Goal: Information Seeking & Learning: Learn about a topic

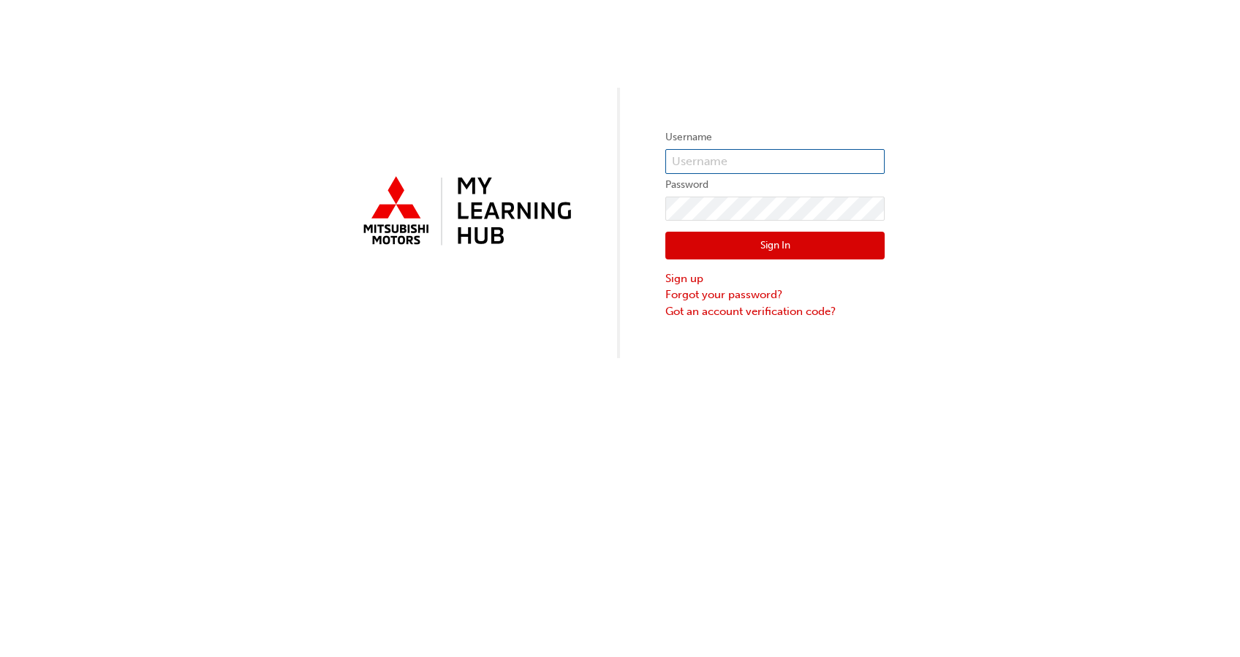
type input "0005980758"
click at [760, 249] on button "Sign In" at bounding box center [774, 246] width 219 height 28
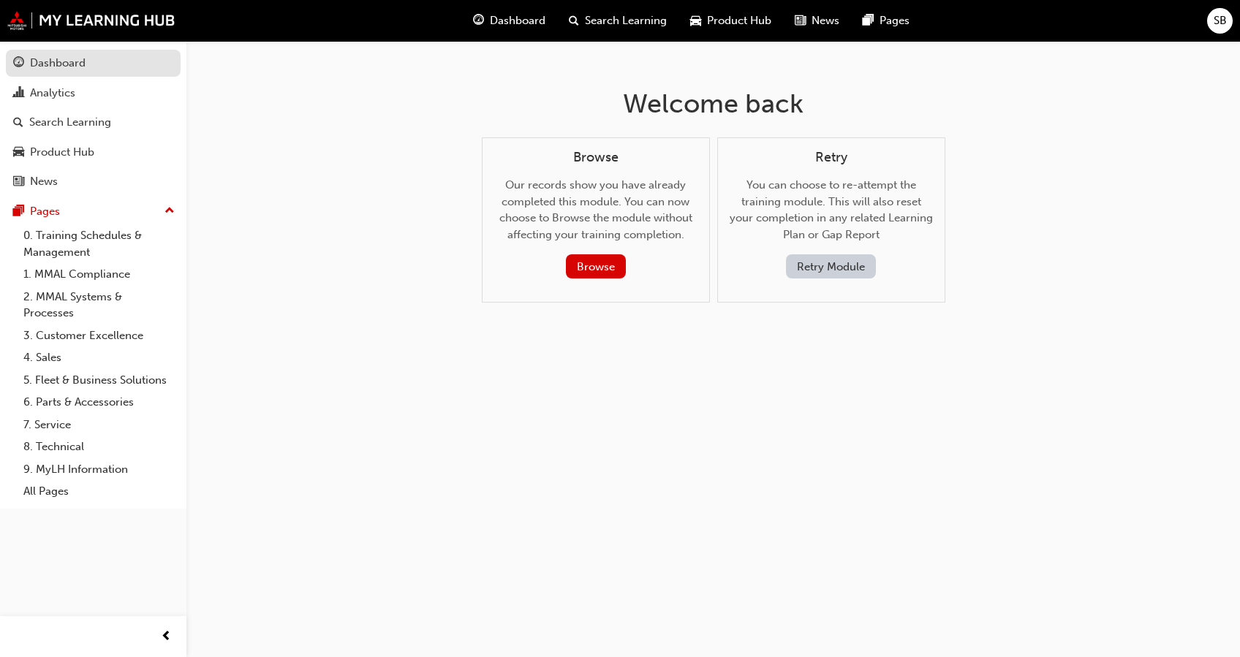
click at [46, 62] on div "Dashboard" at bounding box center [58, 63] width 56 height 17
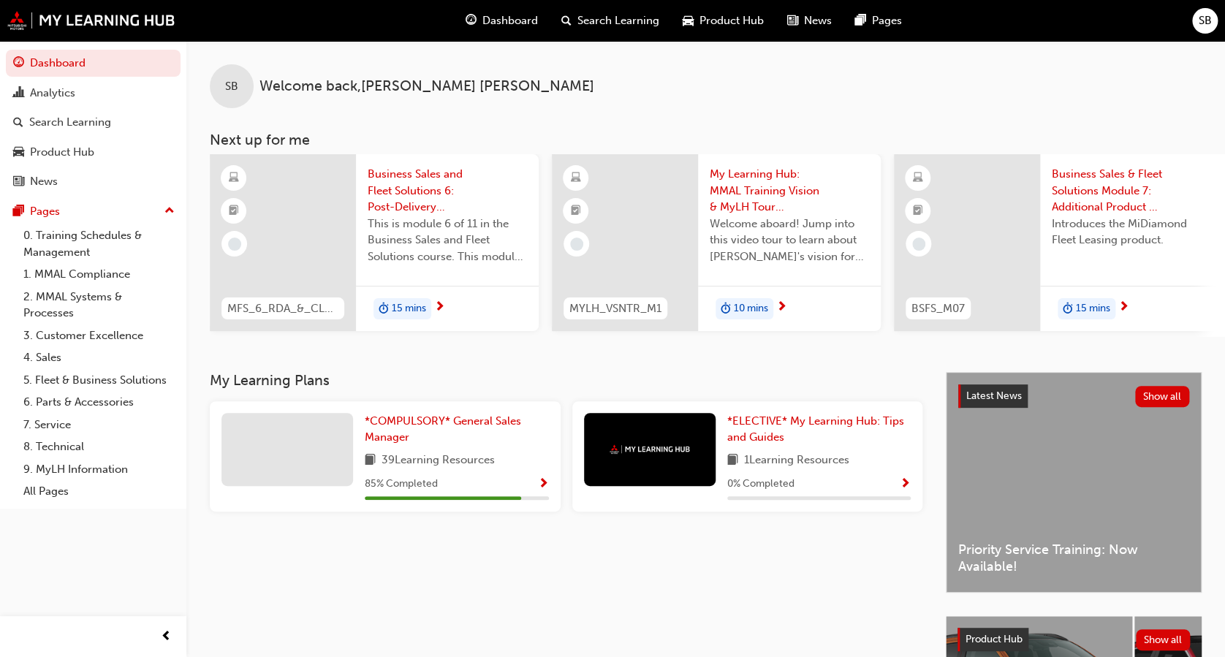
click at [526, 461] on div "39 Learning Resources" at bounding box center [457, 461] width 184 height 18
click at [543, 490] on span "Show Progress" at bounding box center [543, 484] width 11 height 13
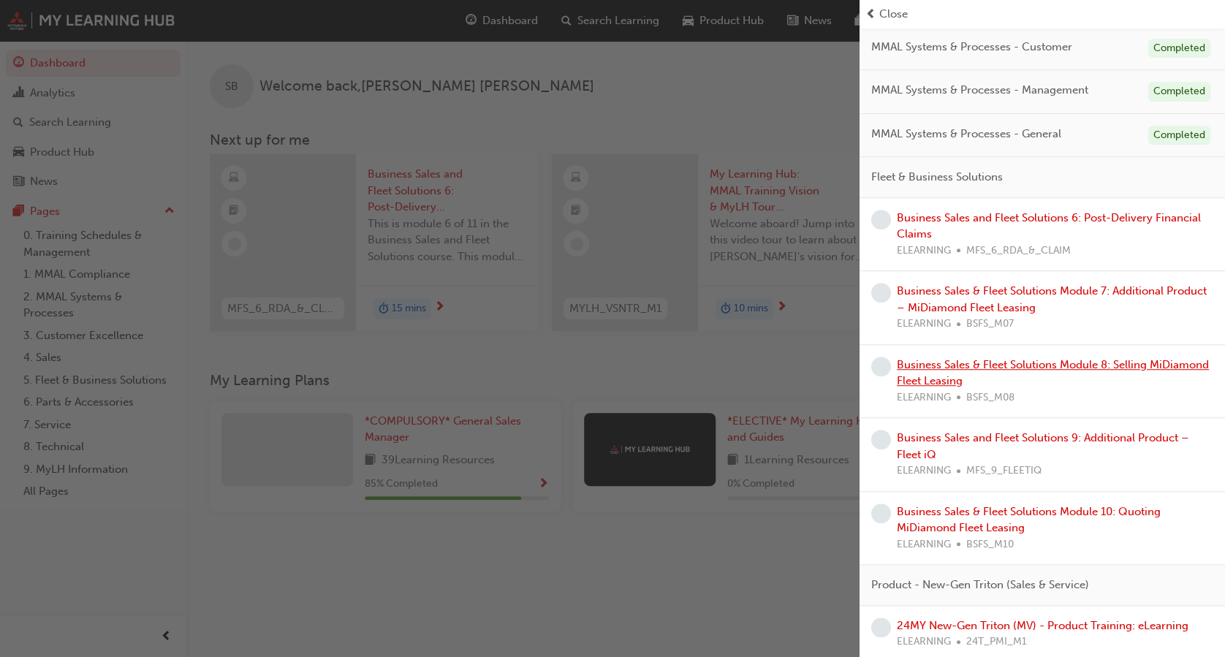
scroll to position [311, 0]
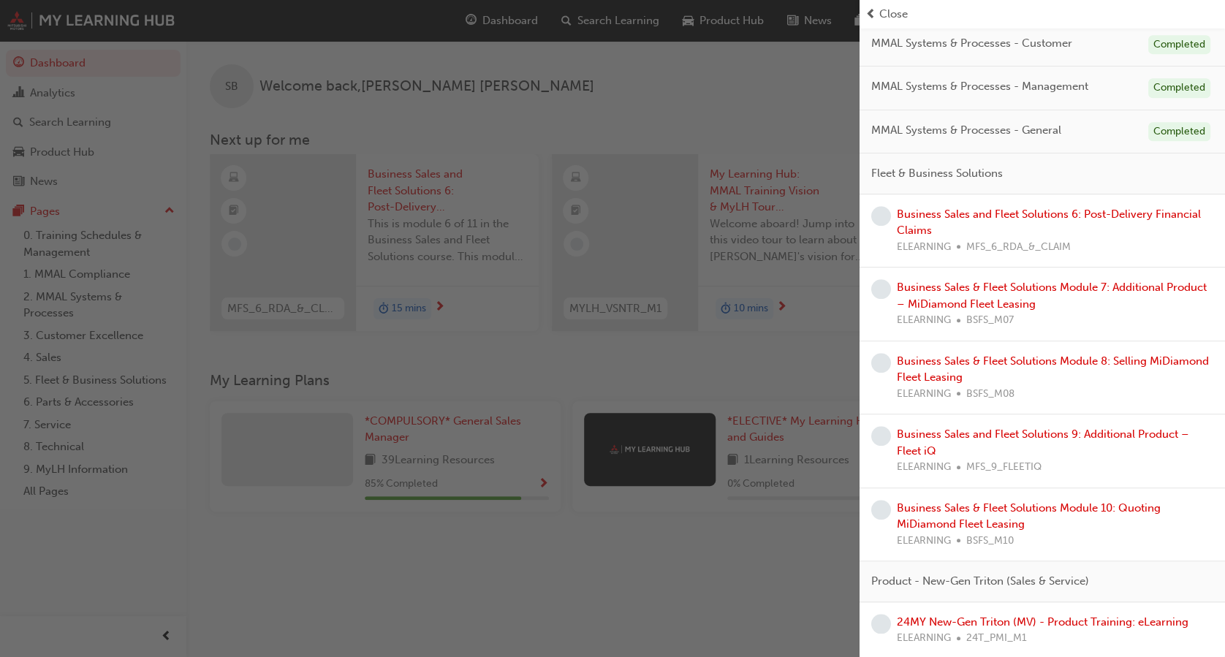
click at [958, 220] on div "Business Sales and Fleet Solutions 6: Post-Delivery Financial Claims ELEARNING …" at bounding box center [1055, 231] width 317 height 50
click at [960, 227] on link "Business Sales and Fleet Solutions 6: Post-Delivery Financial Claims" at bounding box center [1049, 223] width 304 height 30
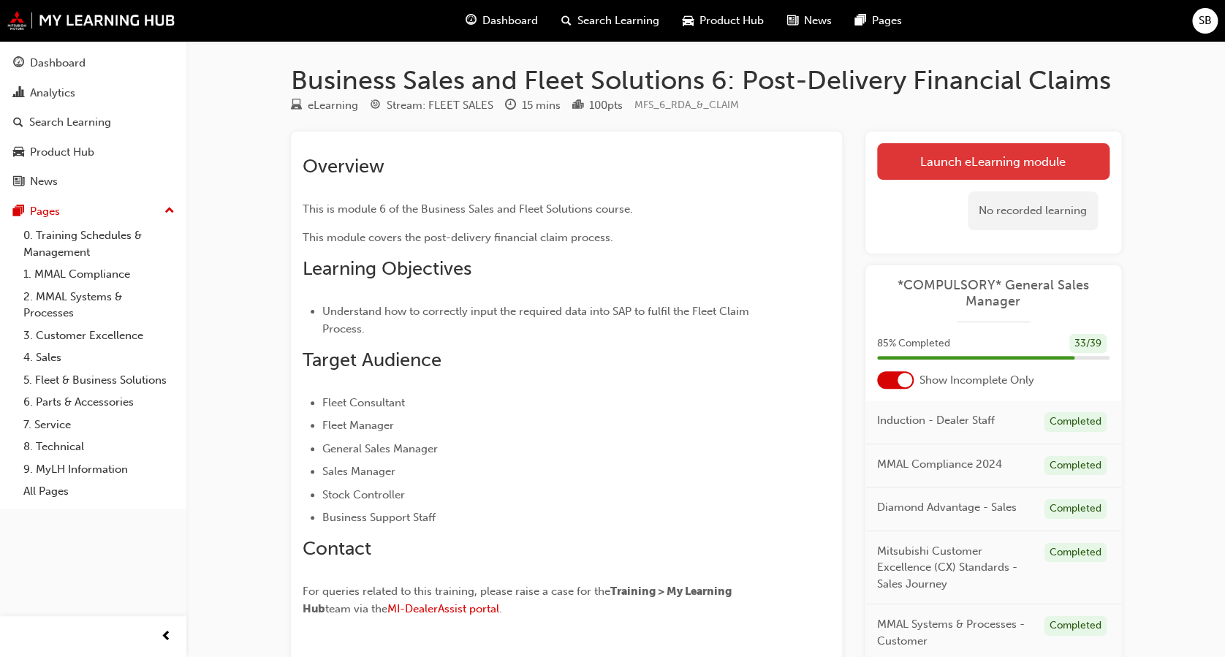
click at [964, 162] on link "Launch eLearning module" at bounding box center [993, 161] width 232 height 37
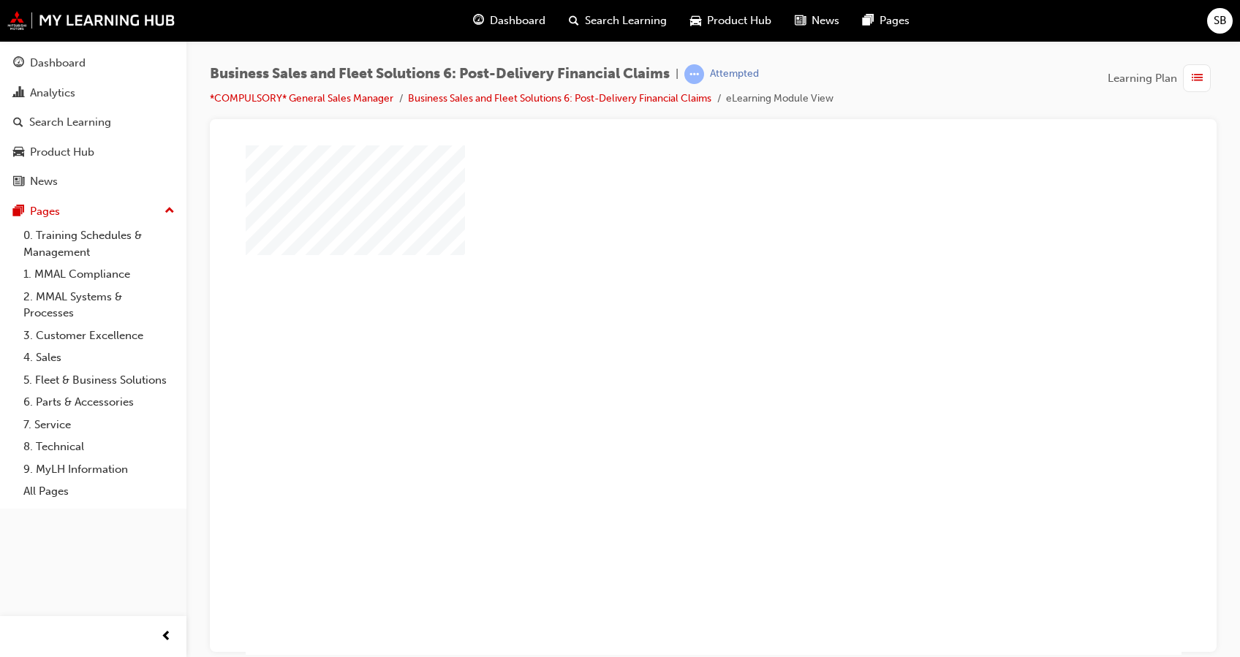
click at [671, 357] on div "play" at bounding box center [671, 357] width 0 height 0
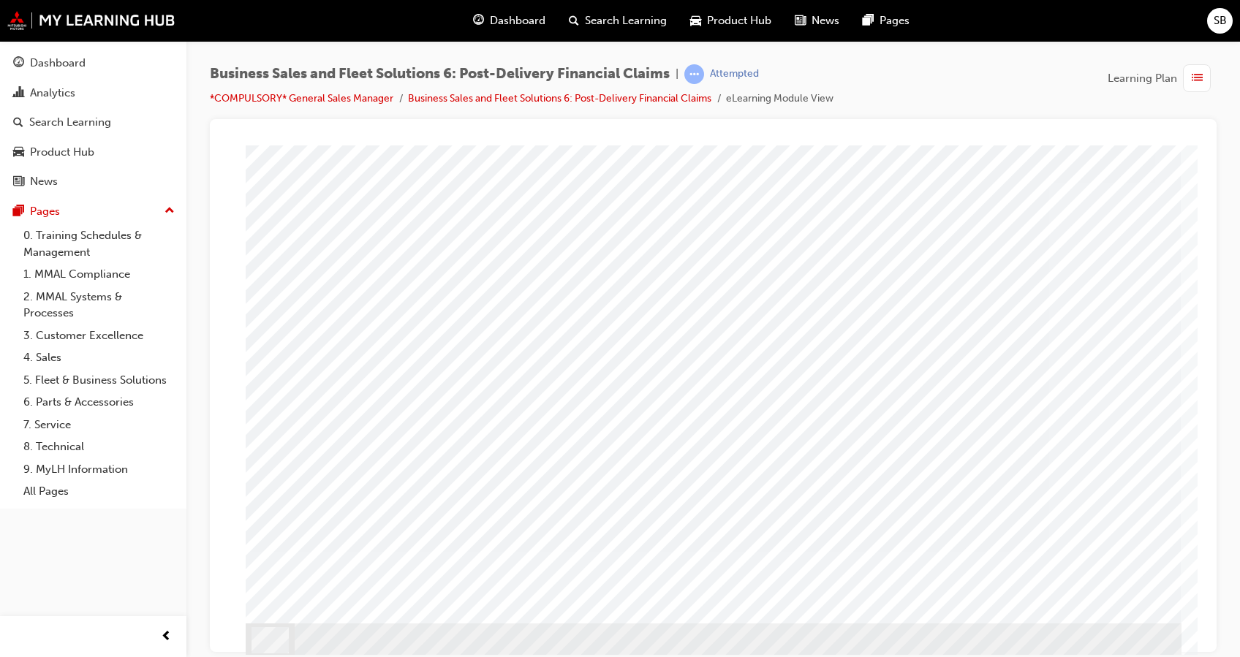
scroll to position [50, 0]
drag, startPoint x: 1045, startPoint y: 534, endPoint x: 1043, endPoint y: 525, distance: 9.2
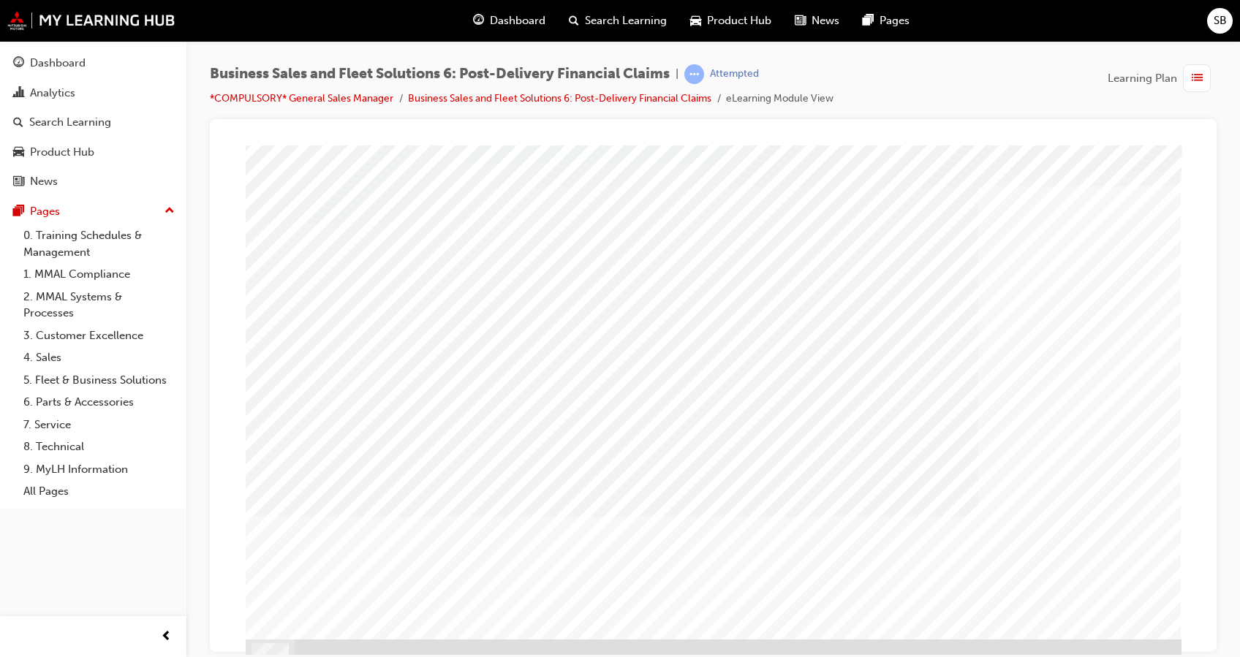
scroll to position [50, 0]
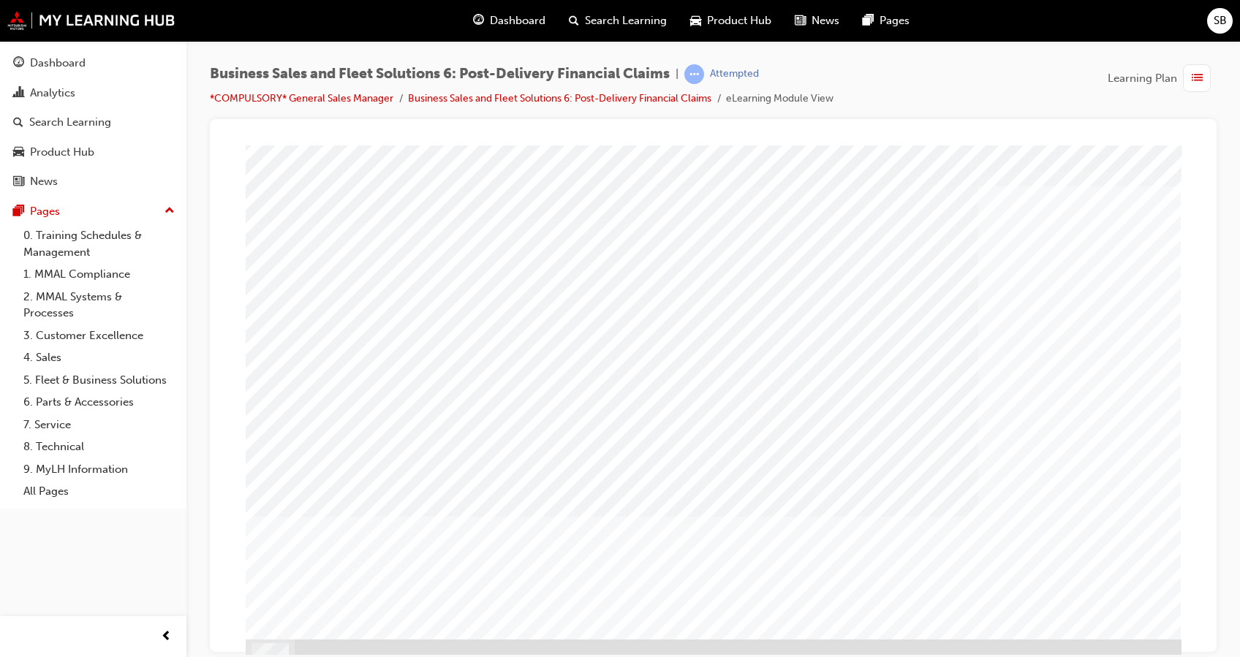
scroll to position [50, 0]
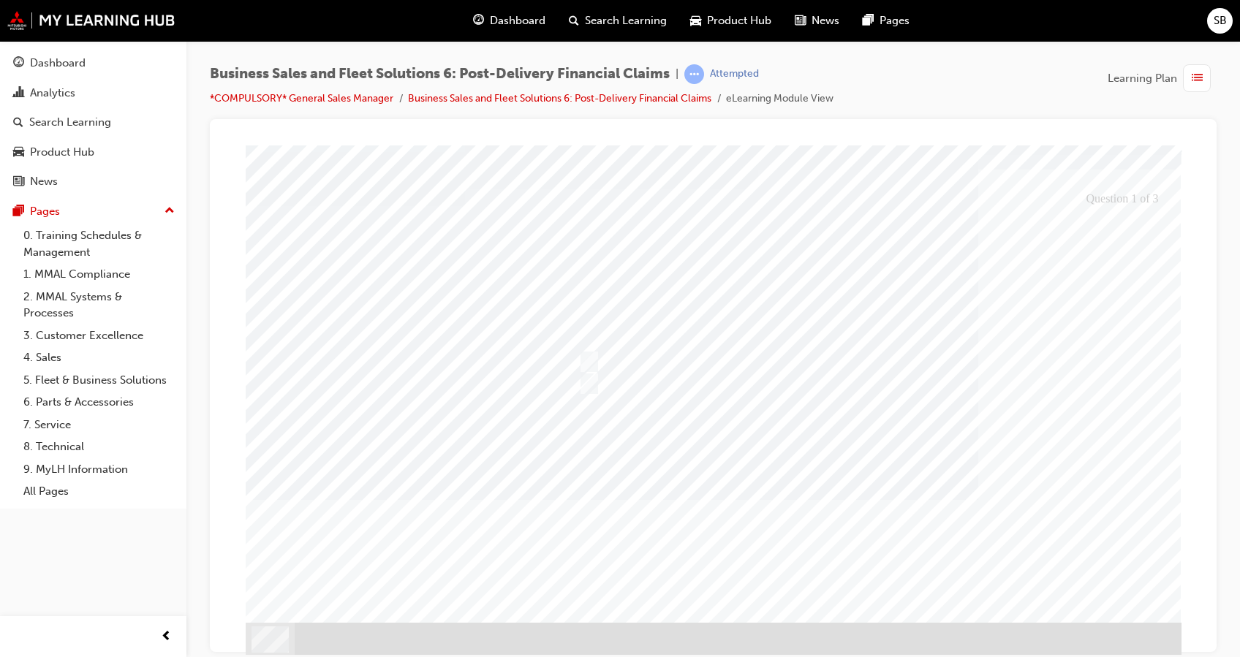
scroll to position [50, 0]
click at [591, 355] on input "True" at bounding box center [586, 361] width 16 height 16
radio input "true"
click at [1104, 541] on div at bounding box center [714, 374] width 936 height 559
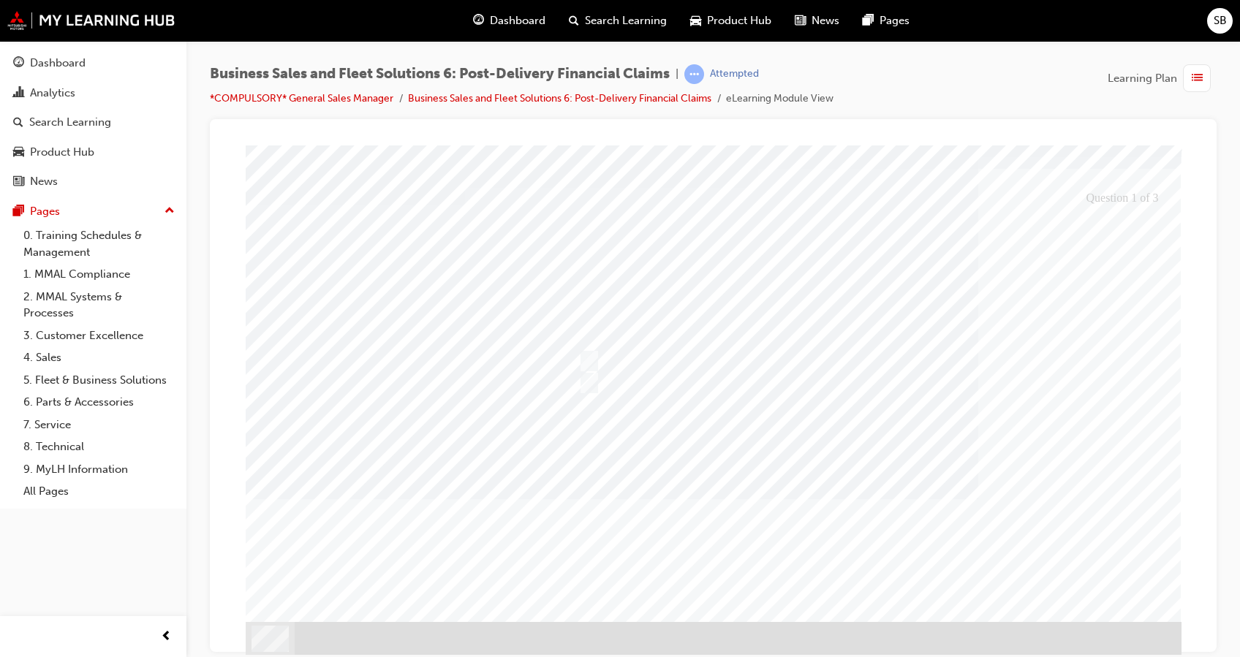
scroll to position [0, 0]
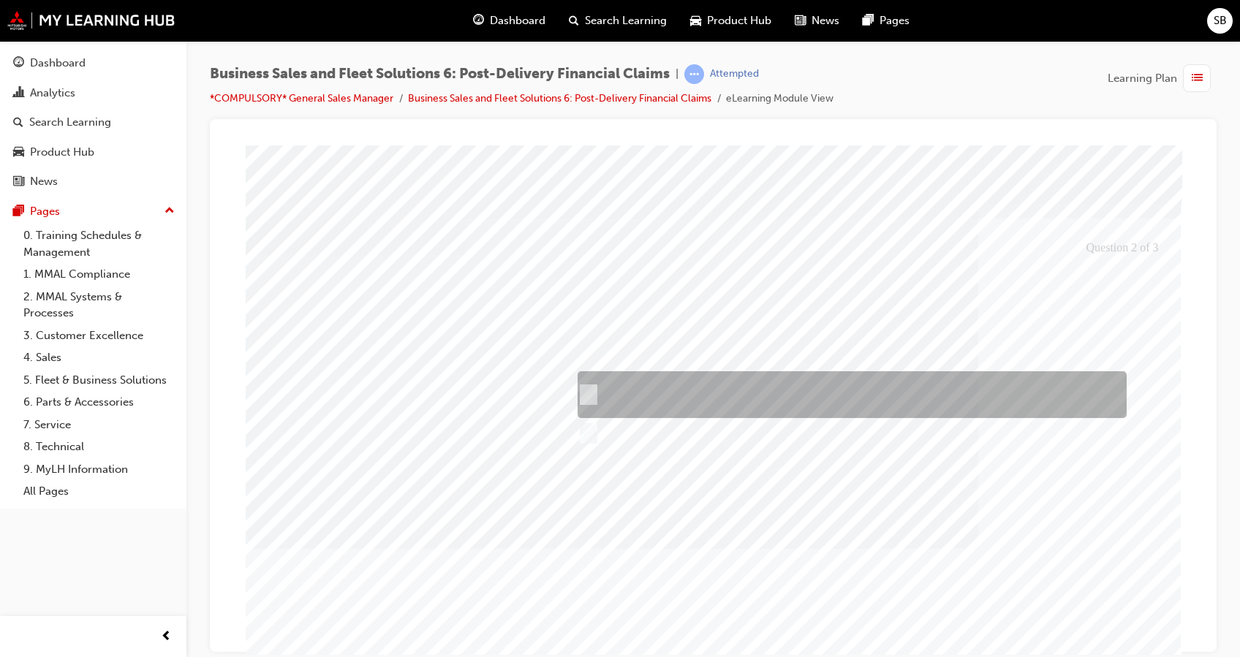
click at [589, 389] on input "Dealerships must ensure that all supporting documentation is completed on or pr…" at bounding box center [585, 395] width 16 height 16
checkbox input "true"
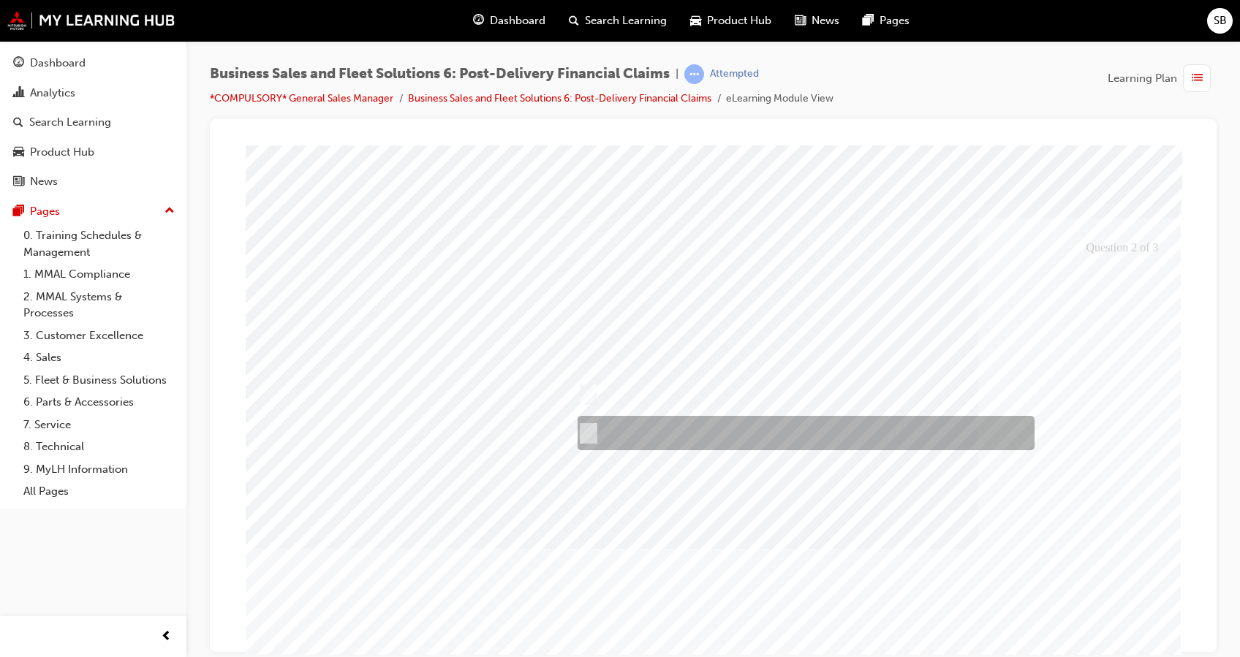
click at [585, 425] on input "Dealership must make a Manual Fleet Claims" at bounding box center [585, 433] width 16 height 16
checkbox input "true"
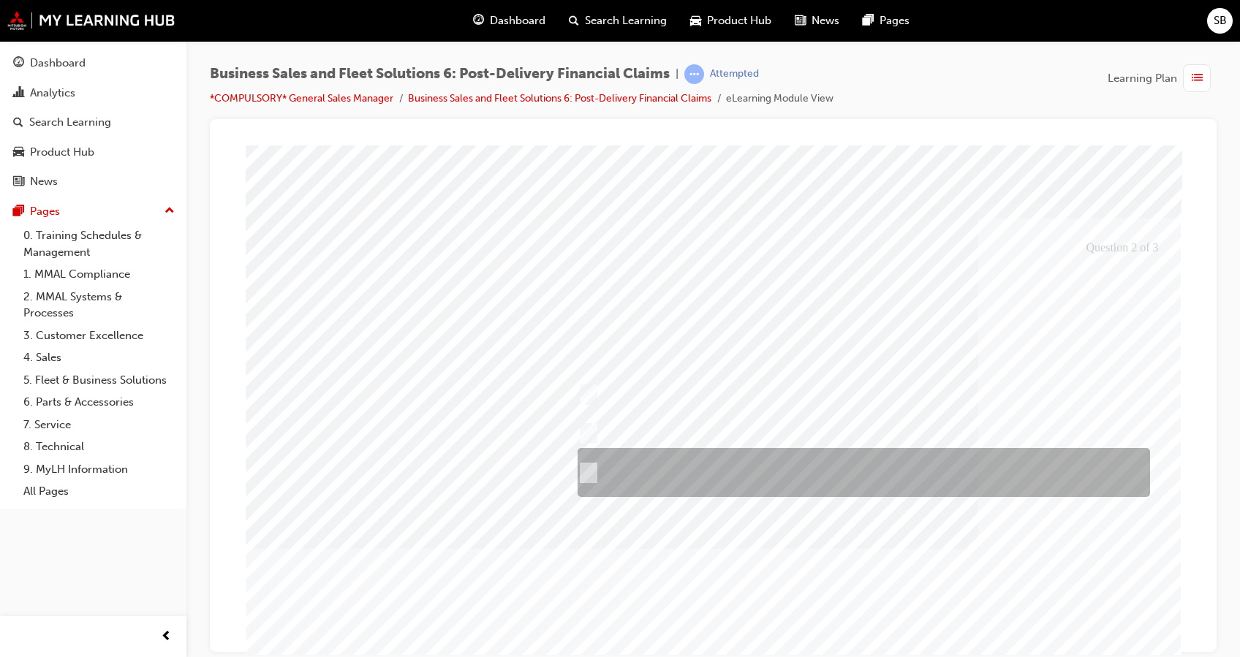
click at [586, 467] on input "A fleet Business Partner Number must be recorded against the customer via SAP a…" at bounding box center [585, 473] width 16 height 16
checkbox input "true"
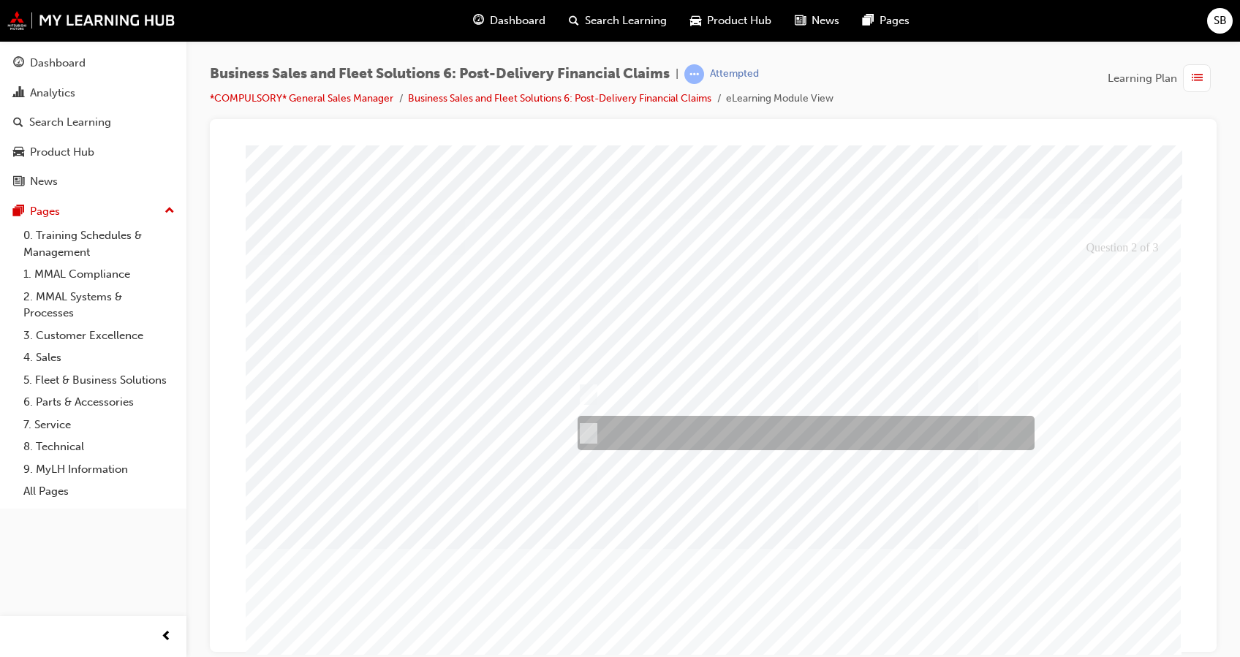
click at [588, 425] on input "Dealership must make a Manual Fleet Claims" at bounding box center [585, 433] width 16 height 16
checkbox input "false"
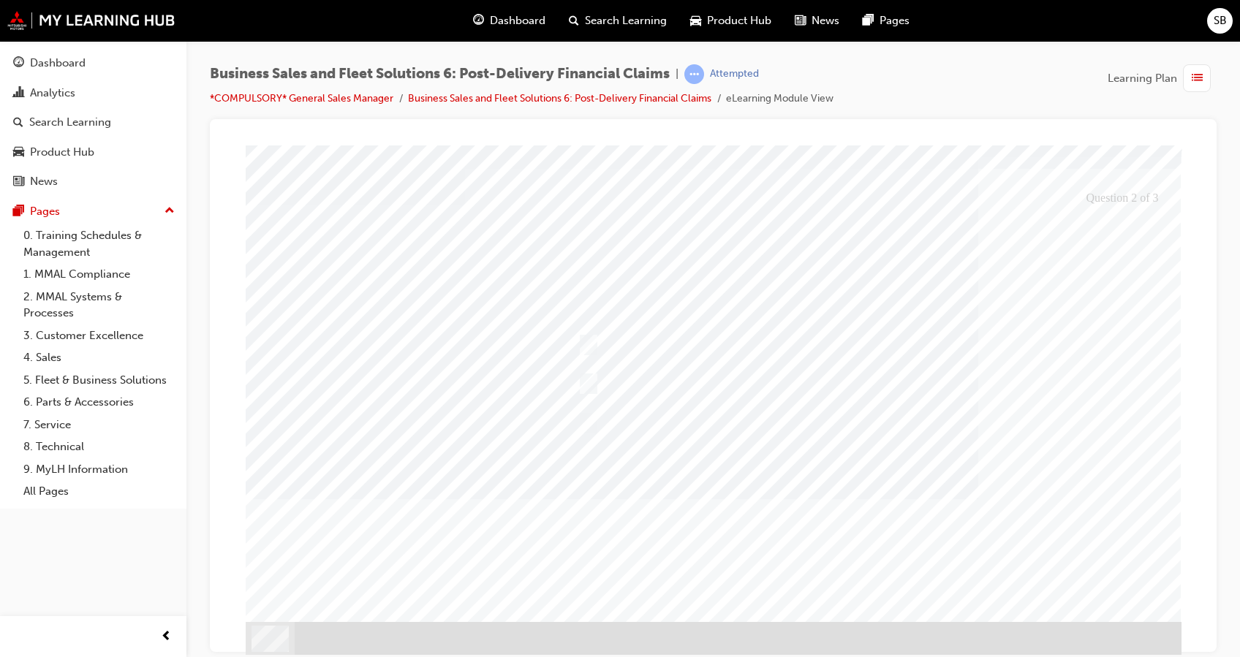
click at [1115, 540] on div at bounding box center [714, 374] width 936 height 559
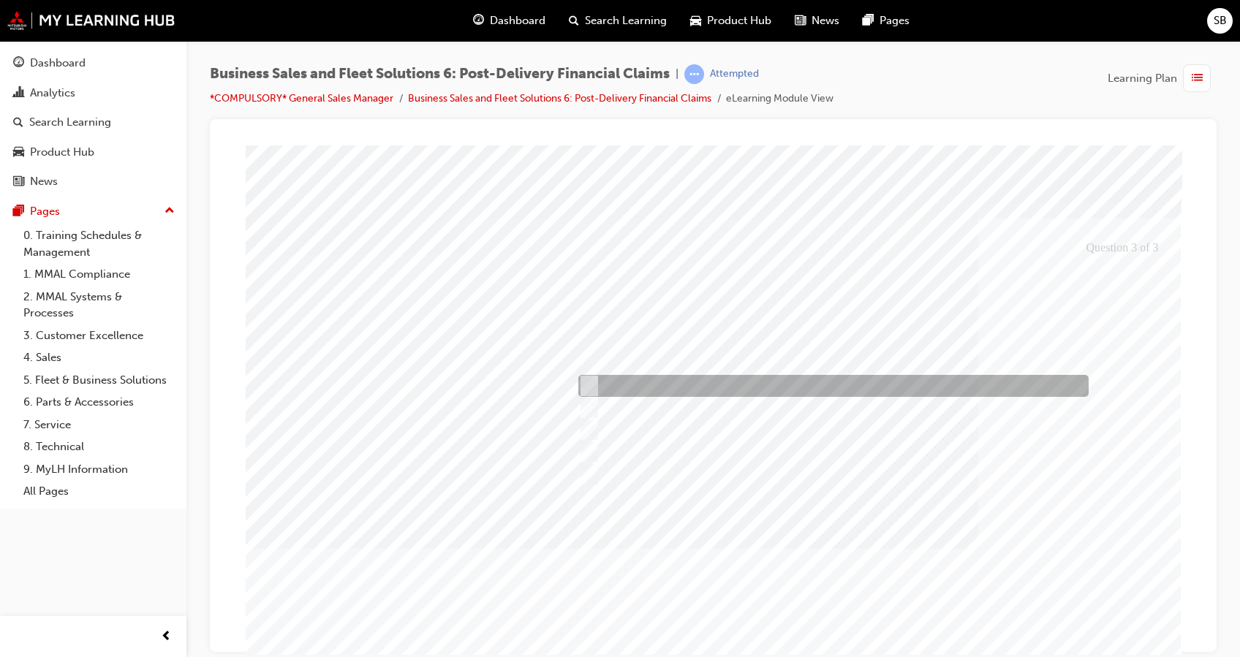
click at [586, 378] on input "Subsidiary Company Letter" at bounding box center [586, 386] width 16 height 16
checkbox input "true"
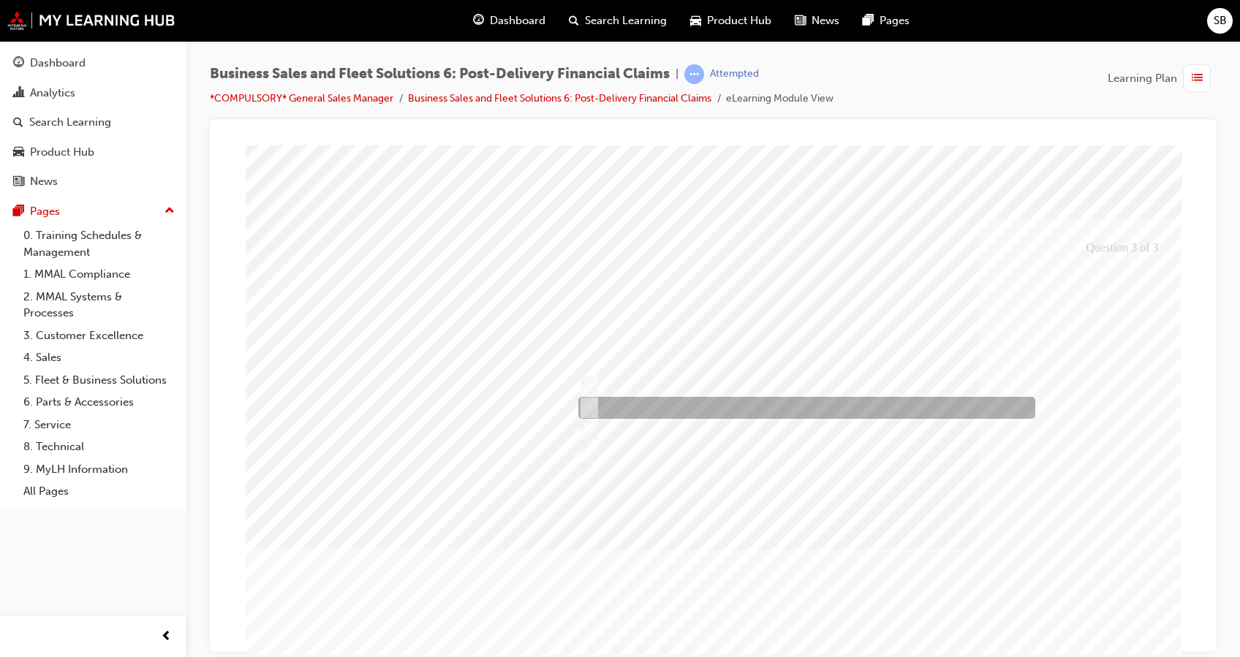
click at [590, 401] on input "Full Time Employee Car Allowance Letter" at bounding box center [586, 408] width 16 height 16
checkbox input "true"
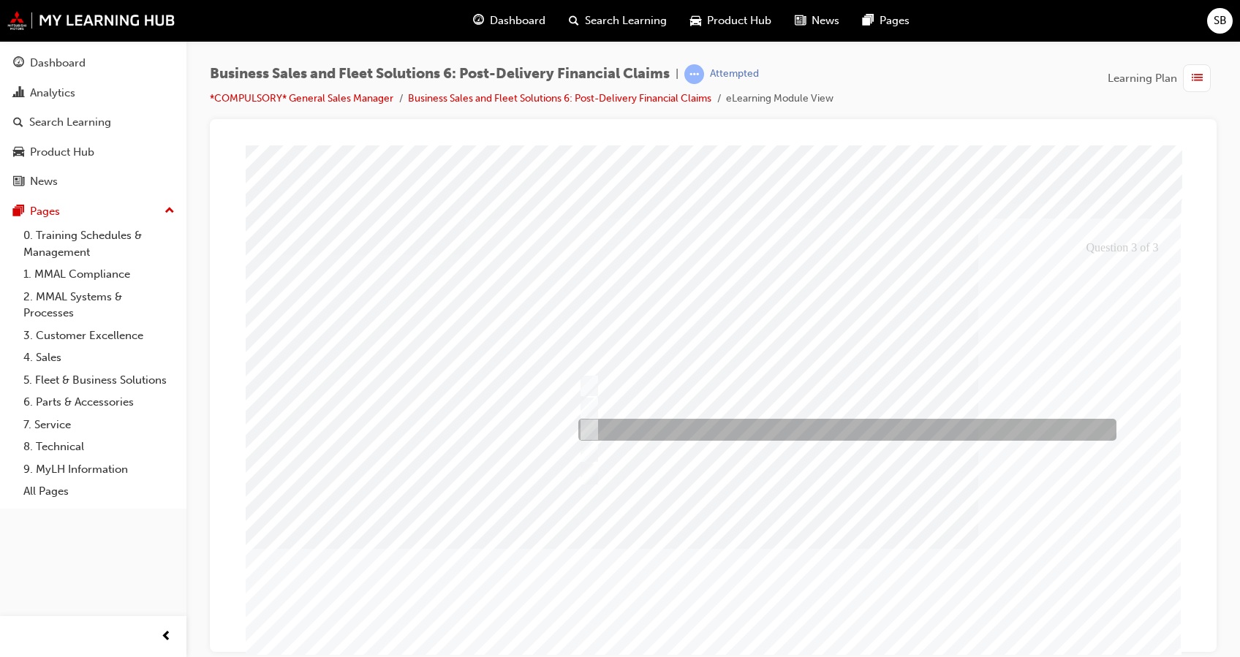
click at [585, 429] on input "Full Time Novated Lease Letter" at bounding box center [586, 430] width 16 height 16
checkbox input "true"
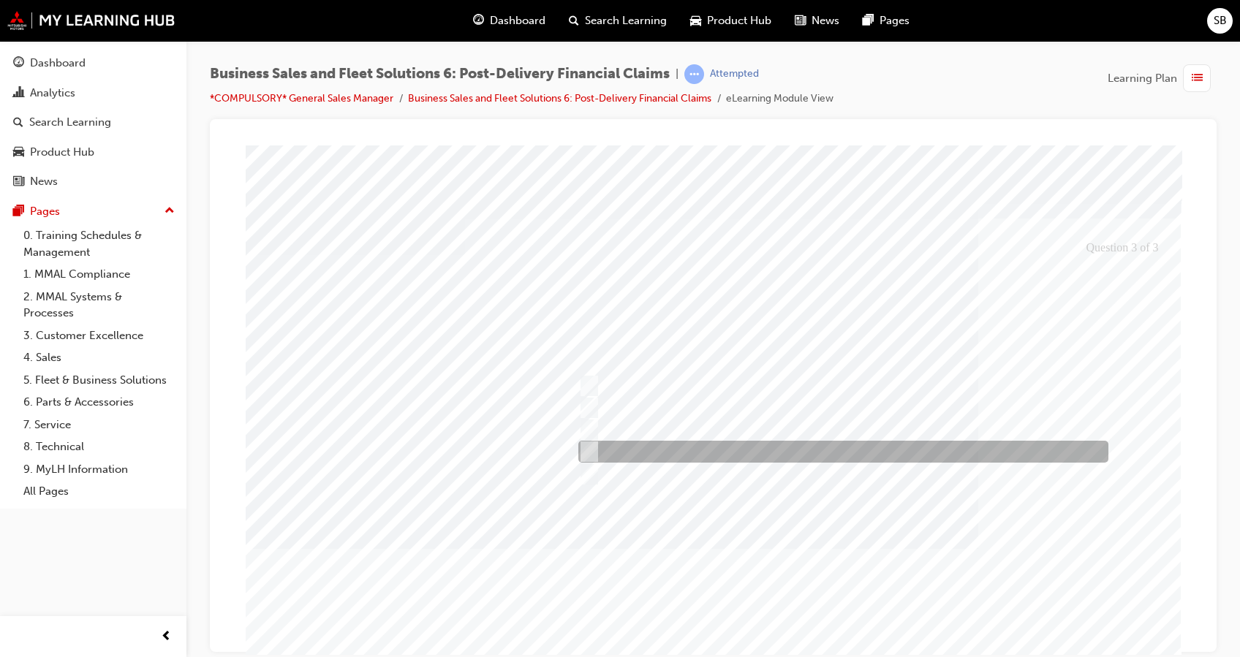
click at [584, 448] on input "Franchisor/Licensor Letter" at bounding box center [586, 452] width 16 height 16
checkbox input "true"
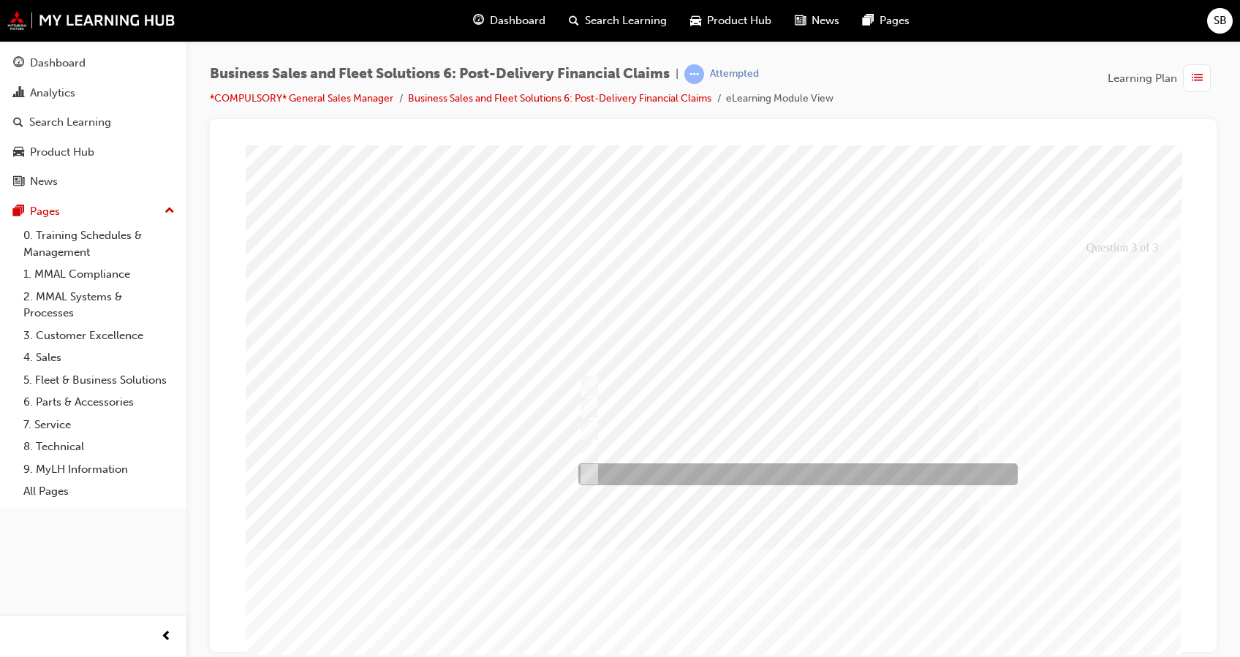
click at [583, 477] on input "Full Time Contractor/Sub-Contractor Letter" at bounding box center [586, 474] width 16 height 16
checkbox input "true"
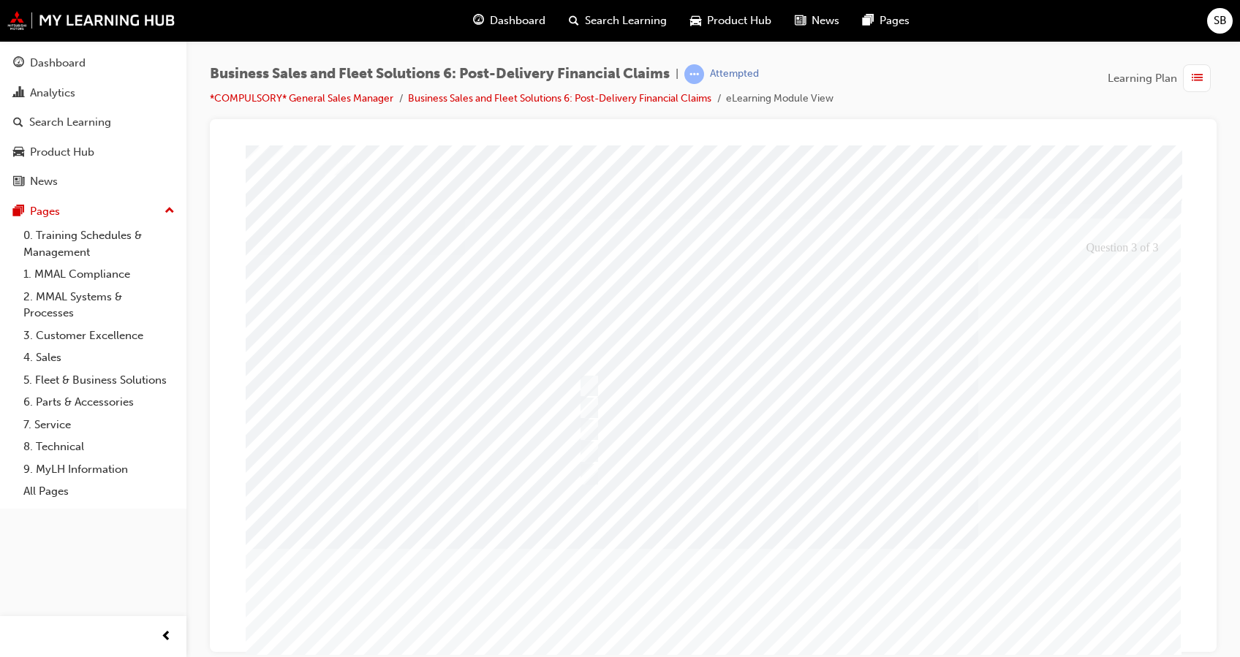
click at [1105, 611] on div at bounding box center [714, 424] width 936 height 559
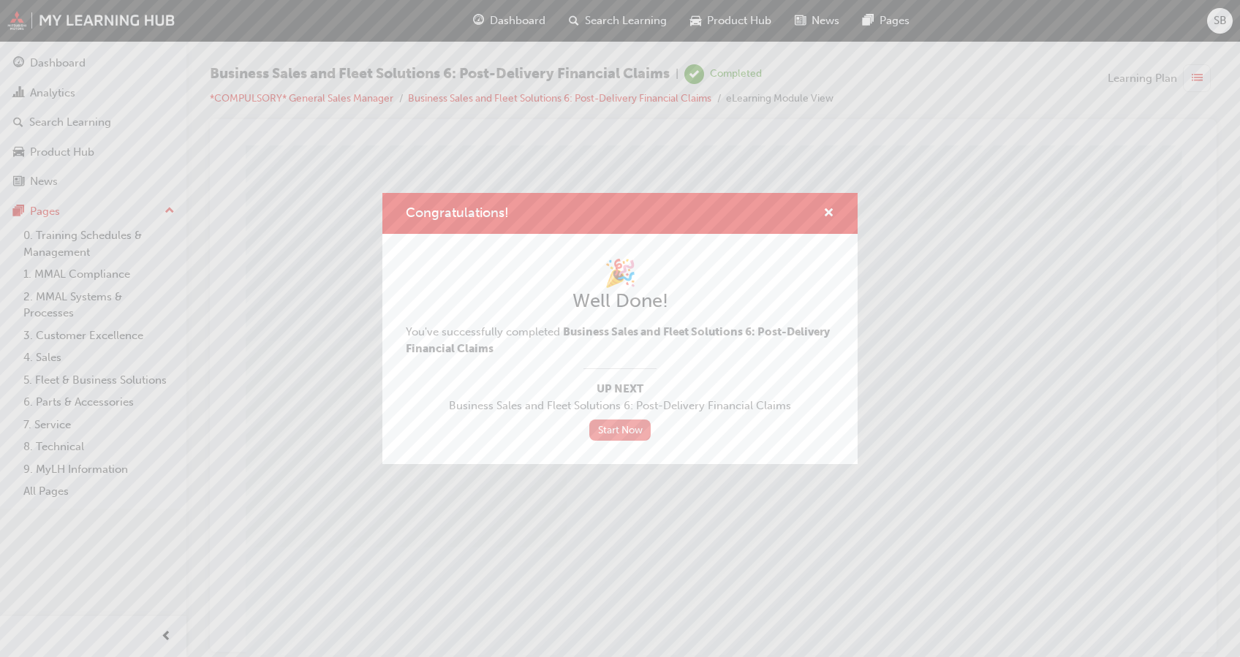
click at [618, 431] on link "Start Now" at bounding box center [619, 430] width 61 height 21
click at [830, 211] on span "cross-icon" at bounding box center [828, 214] width 11 height 13
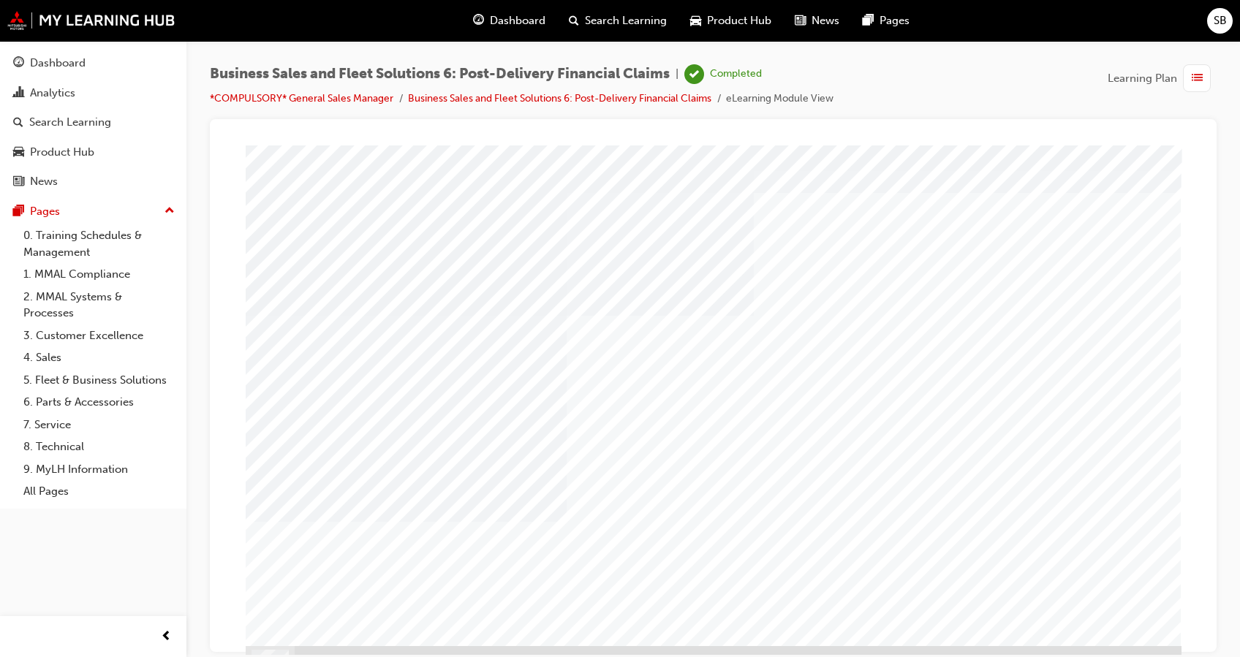
scroll to position [50, 0]
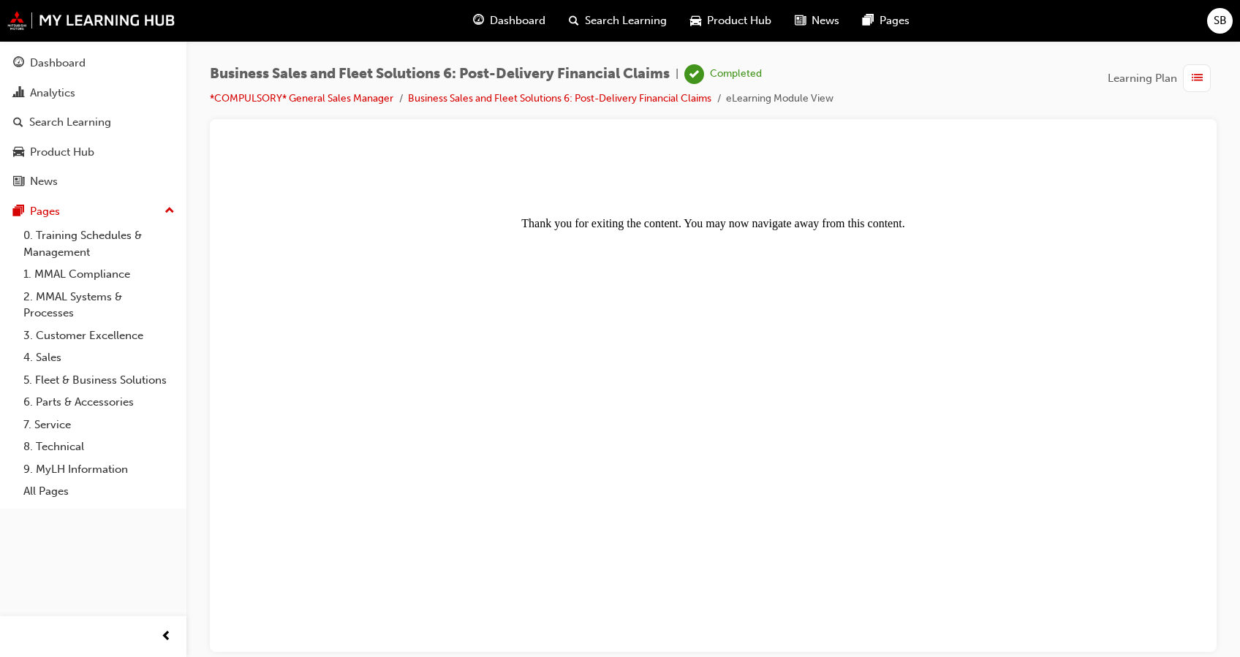
scroll to position [0, 0]
click at [1203, 78] on div "button" at bounding box center [1197, 78] width 28 height 28
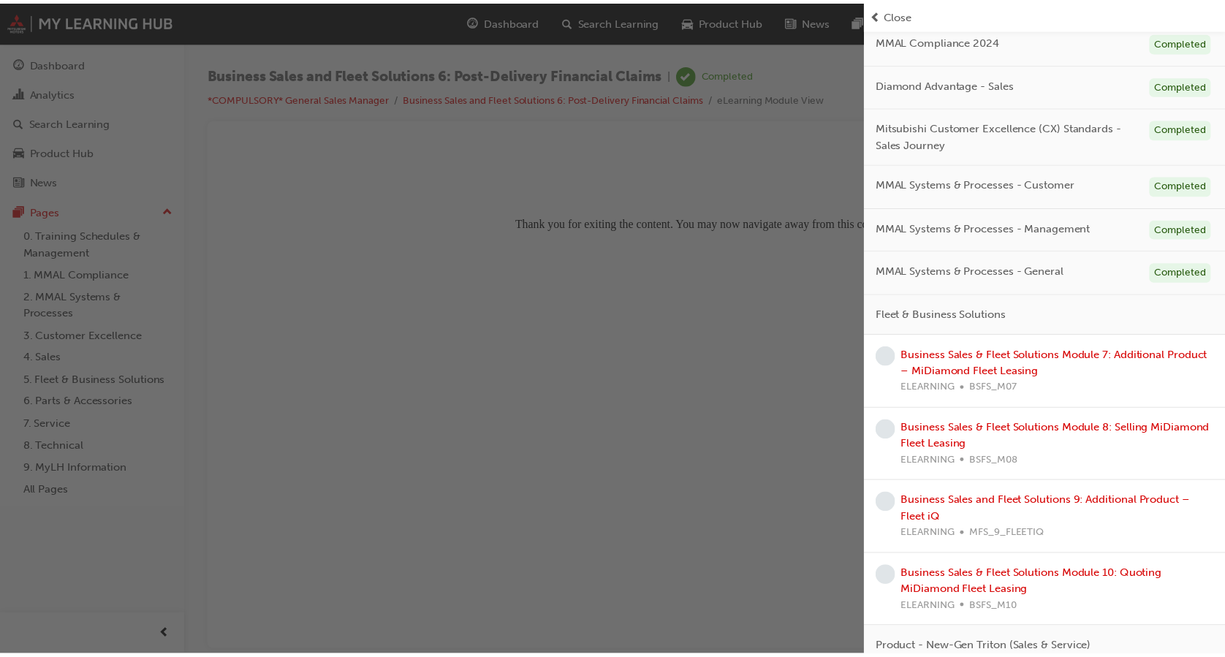
scroll to position [292, 0]
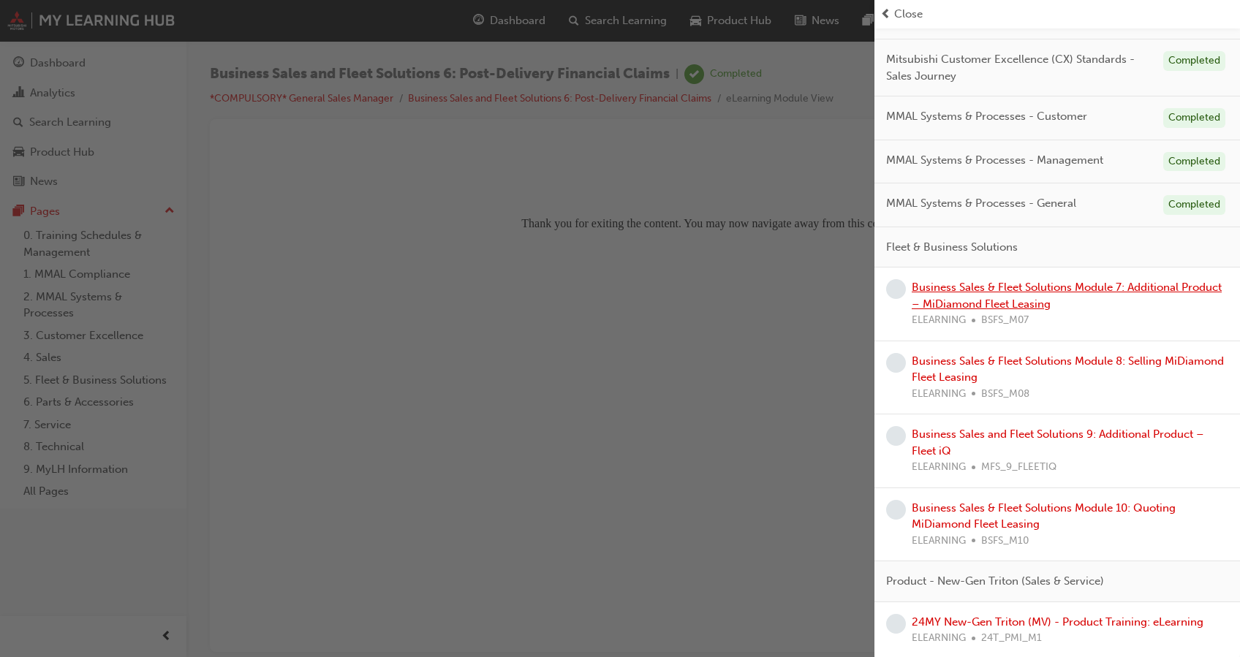
click at [1007, 298] on link "Business Sales & Fleet Solutions Module 7: Additional Product – MiDiamond Fleet…" at bounding box center [1067, 296] width 310 height 30
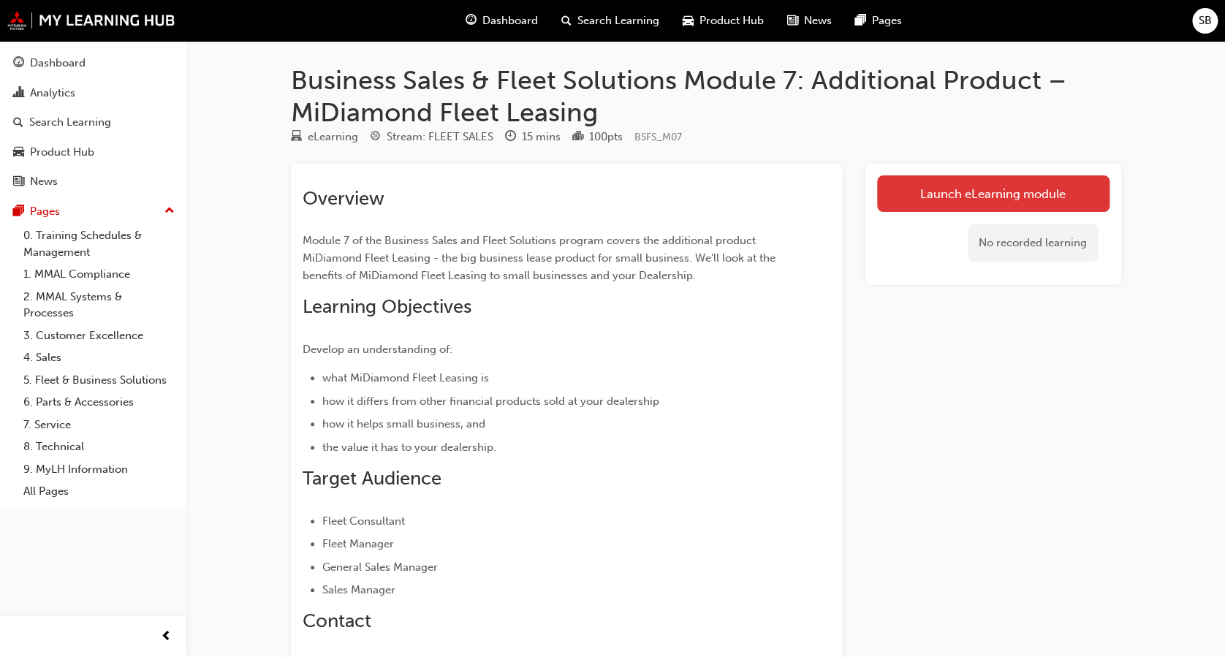
click at [948, 183] on link "Launch eLearning module" at bounding box center [993, 193] width 232 height 37
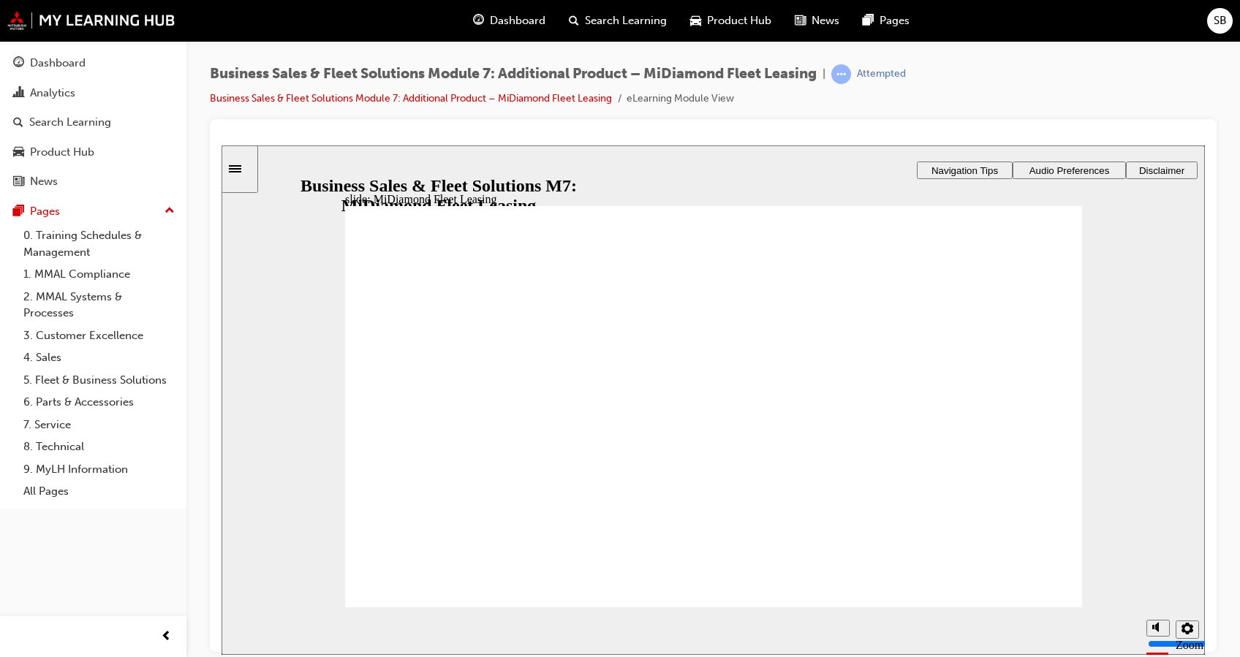
click at [1060, 168] on span "Audio Preferences" at bounding box center [1069, 169] width 80 height 11
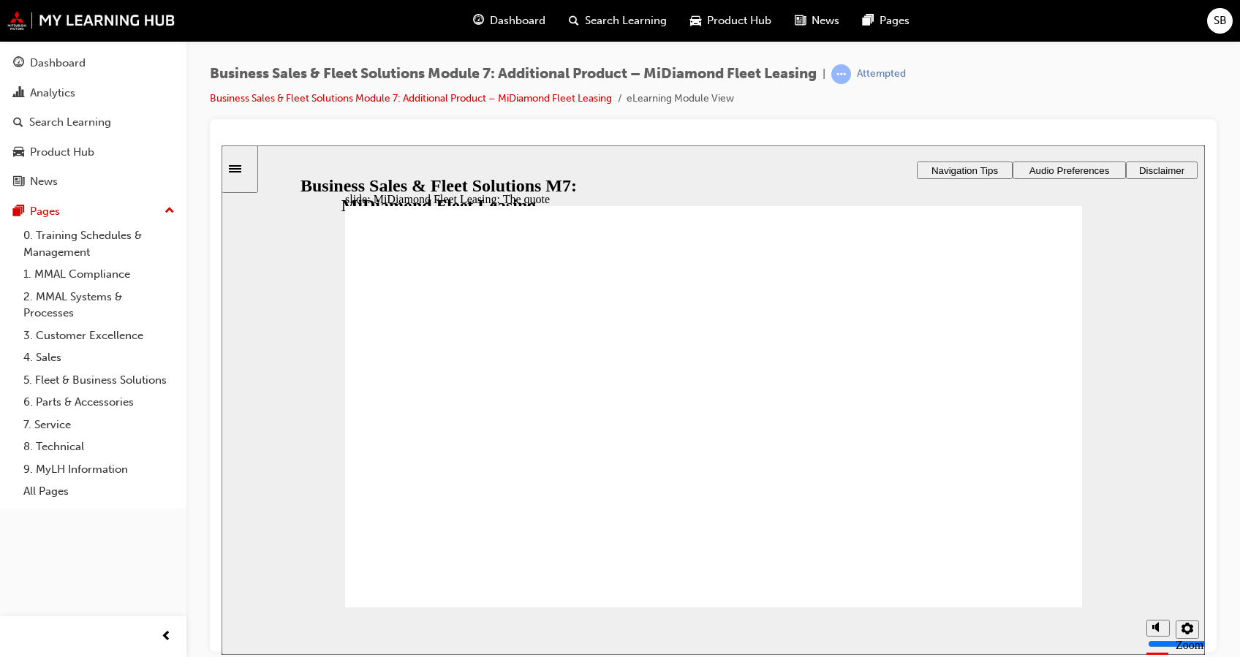
checkbox input "true"
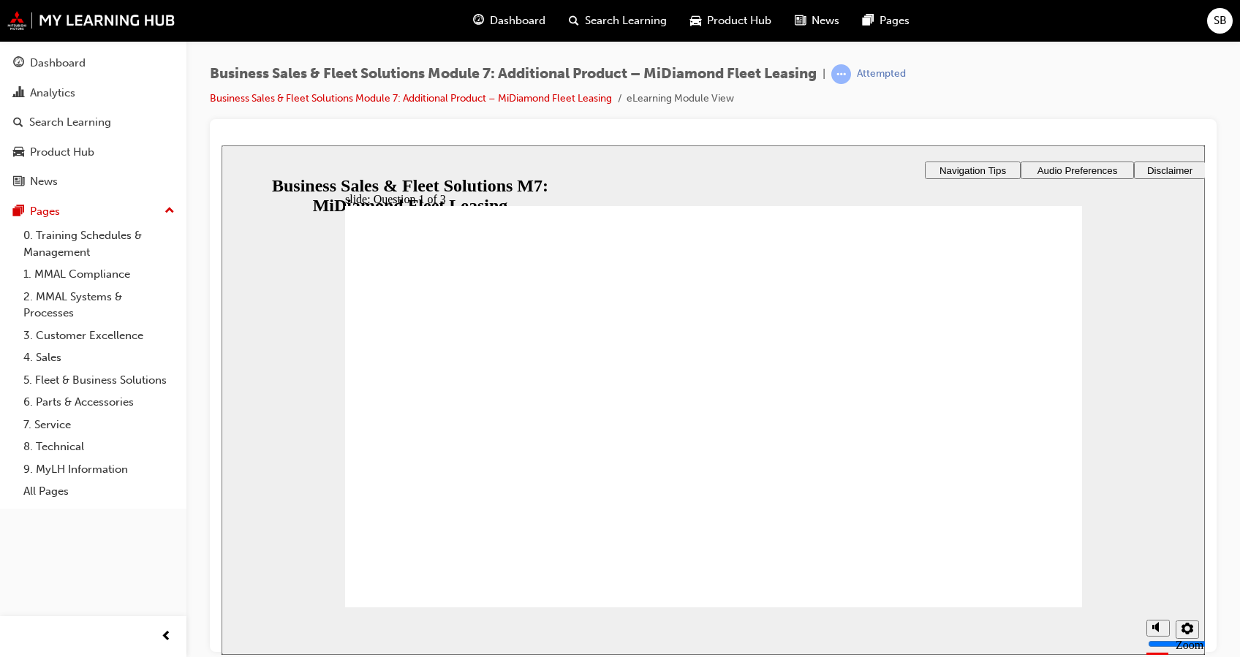
checkbox input "true"
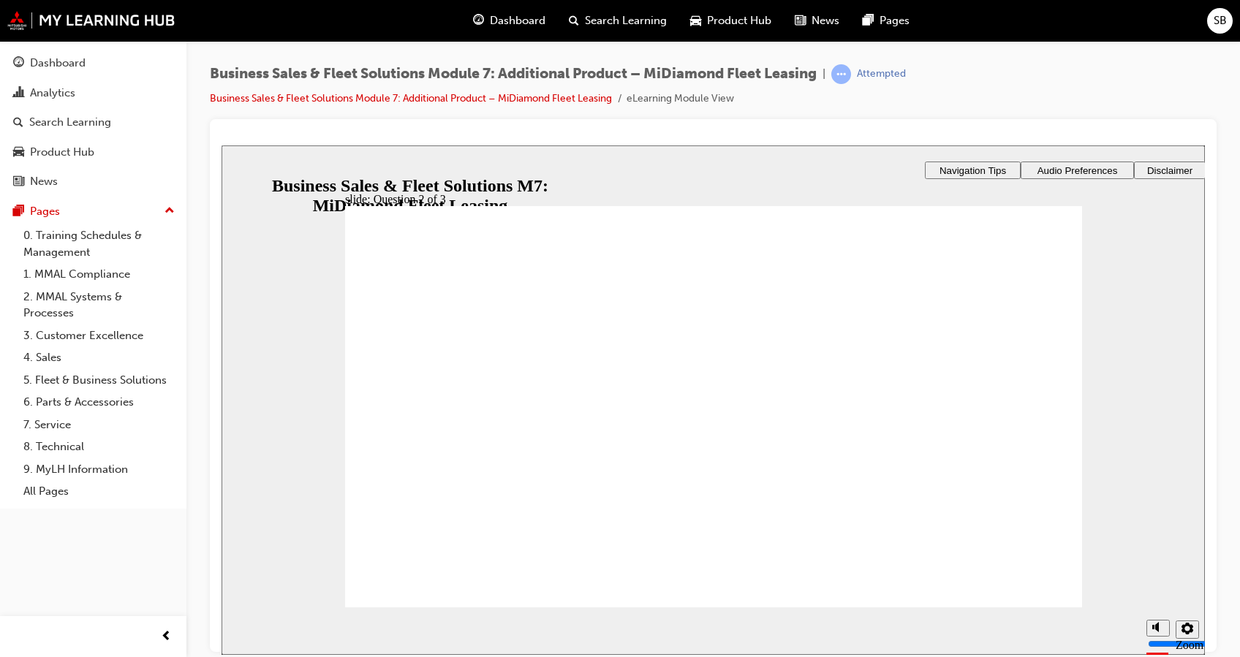
checkbox input "true"
checkbox input "false"
checkbox input "true"
checkbox input "false"
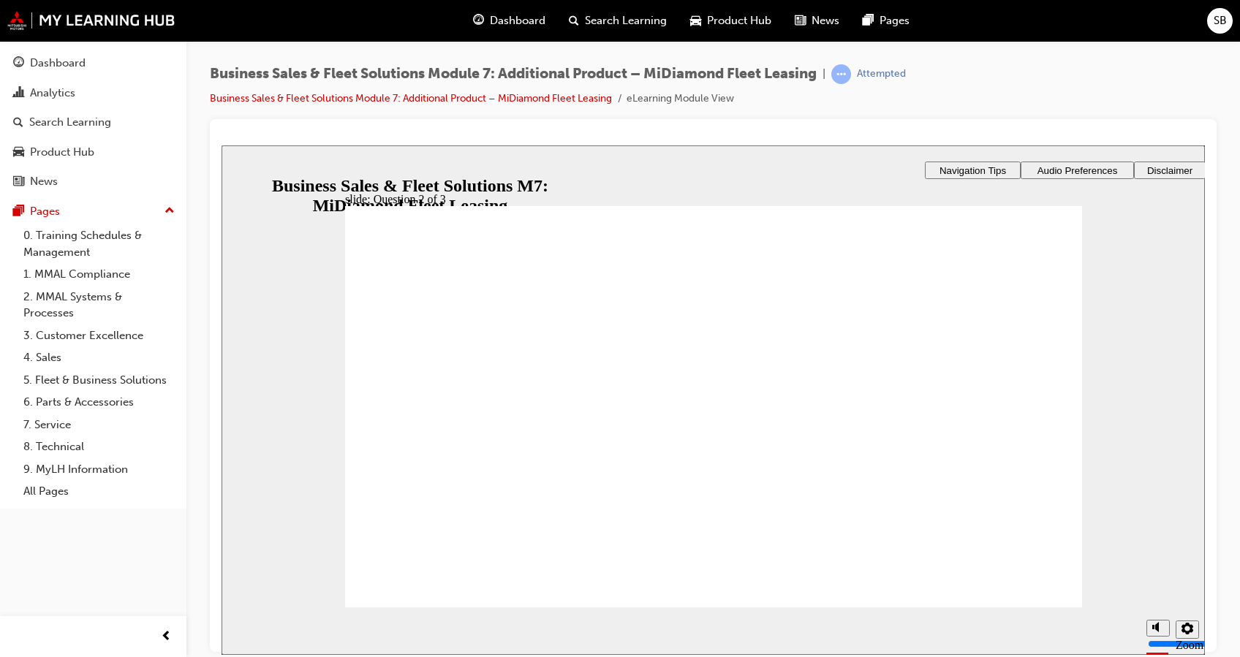
checkbox input "true"
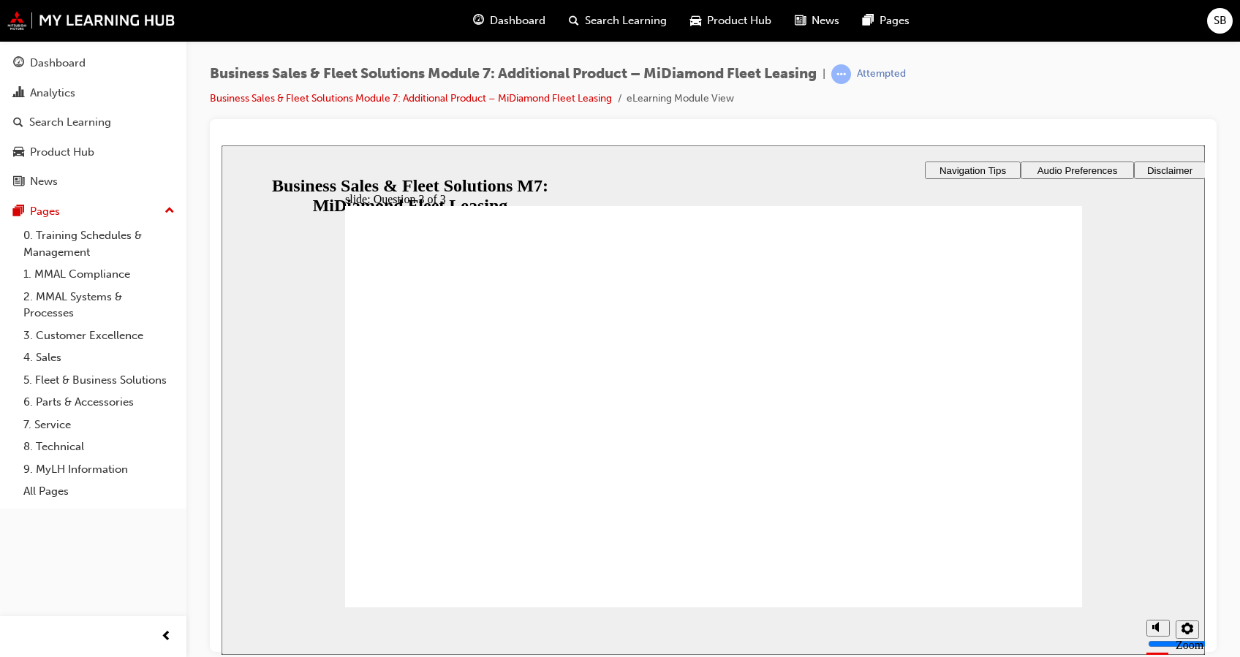
checkbox input "true"
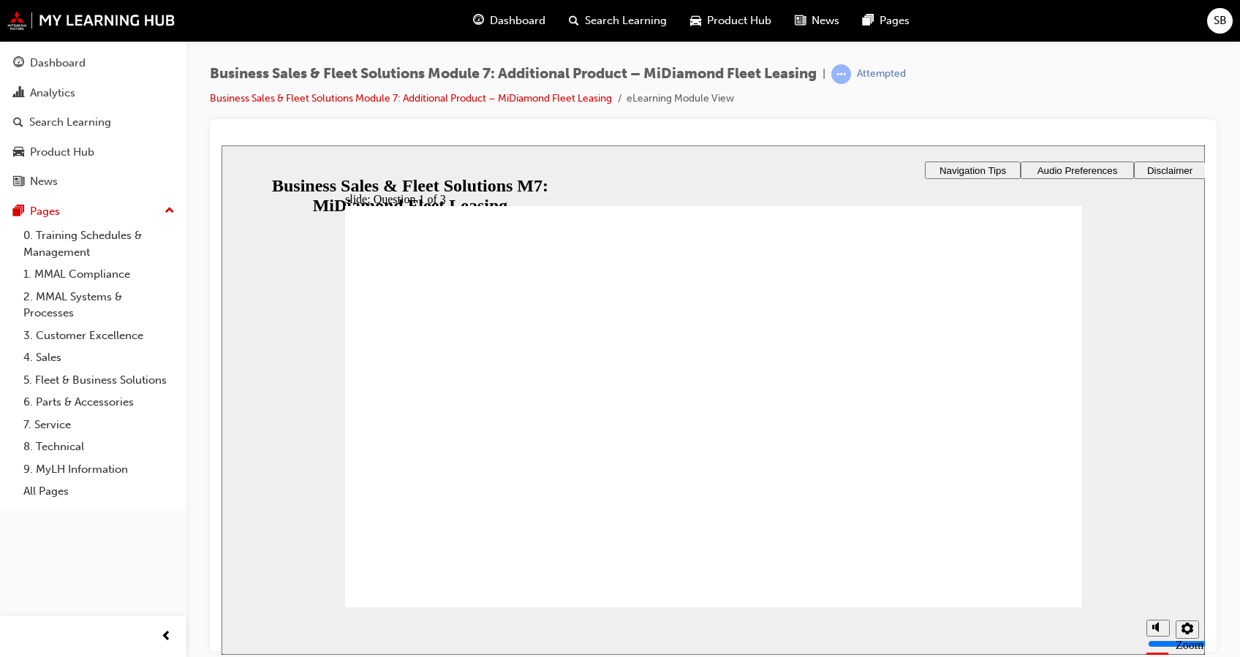
checkbox input "true"
drag, startPoint x: 379, startPoint y: 425, endPoint x: 380, endPoint y: 442, distance: 16.9
checkbox input "true"
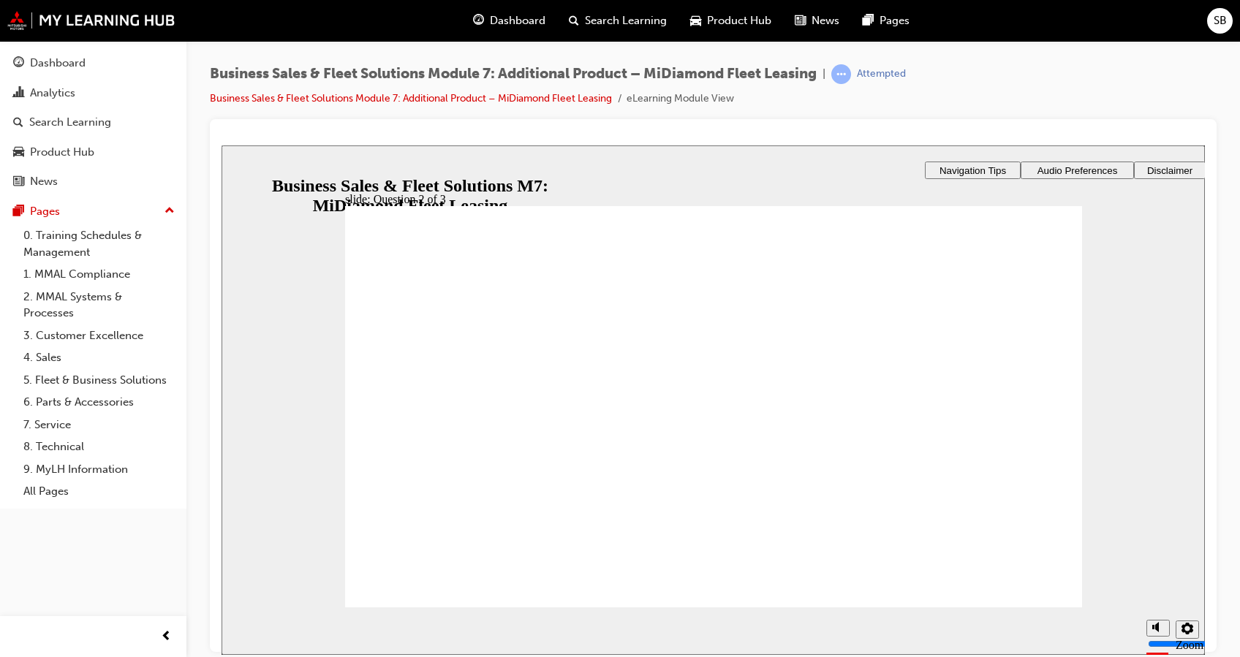
checkbox input "true"
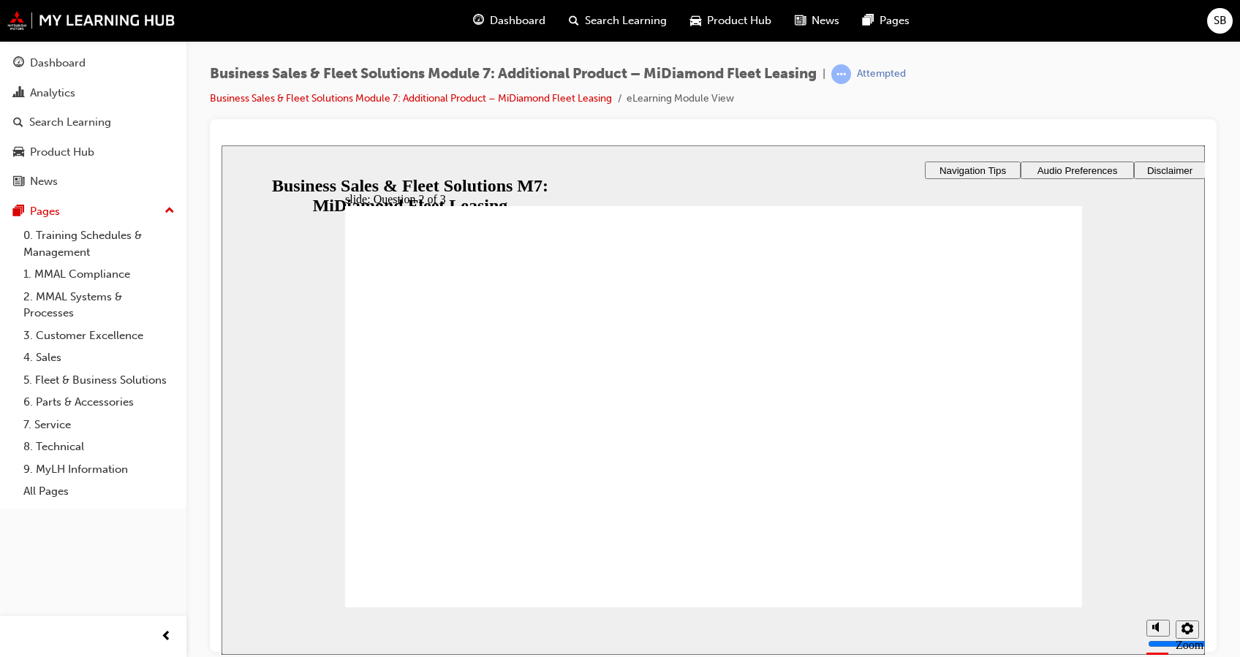
drag, startPoint x: 391, startPoint y: 433, endPoint x: 387, endPoint y: 418, distance: 15.3
checkbox input "true"
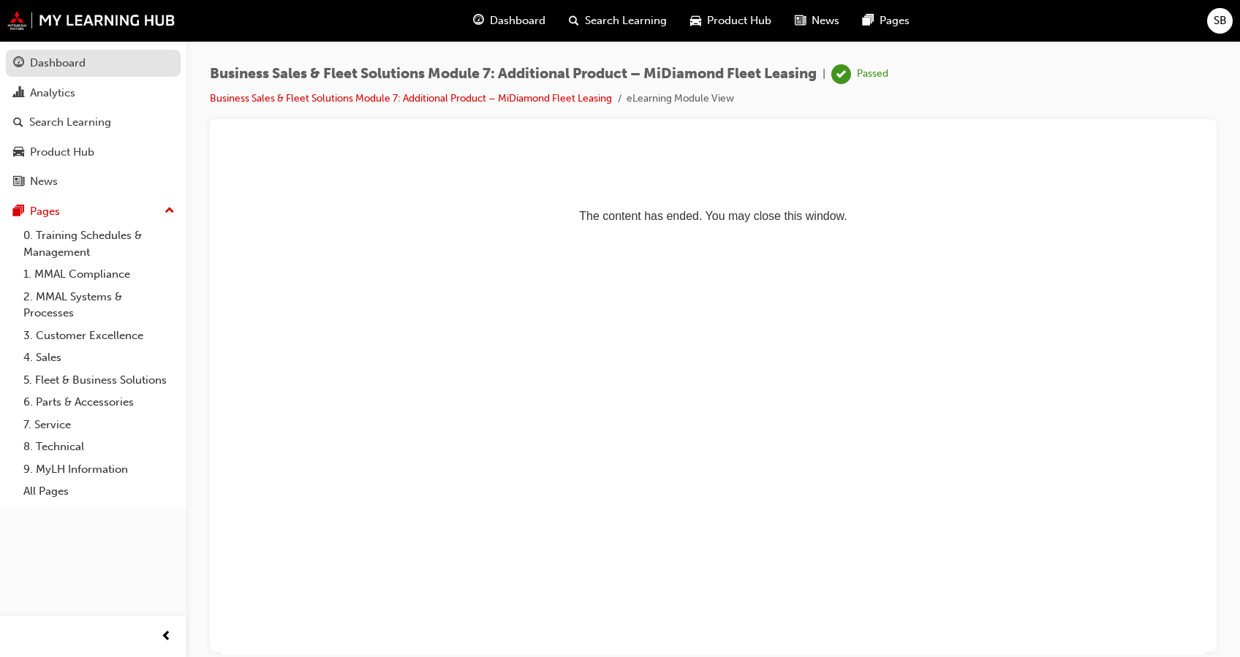
click at [89, 60] on div "Dashboard" at bounding box center [93, 63] width 160 height 18
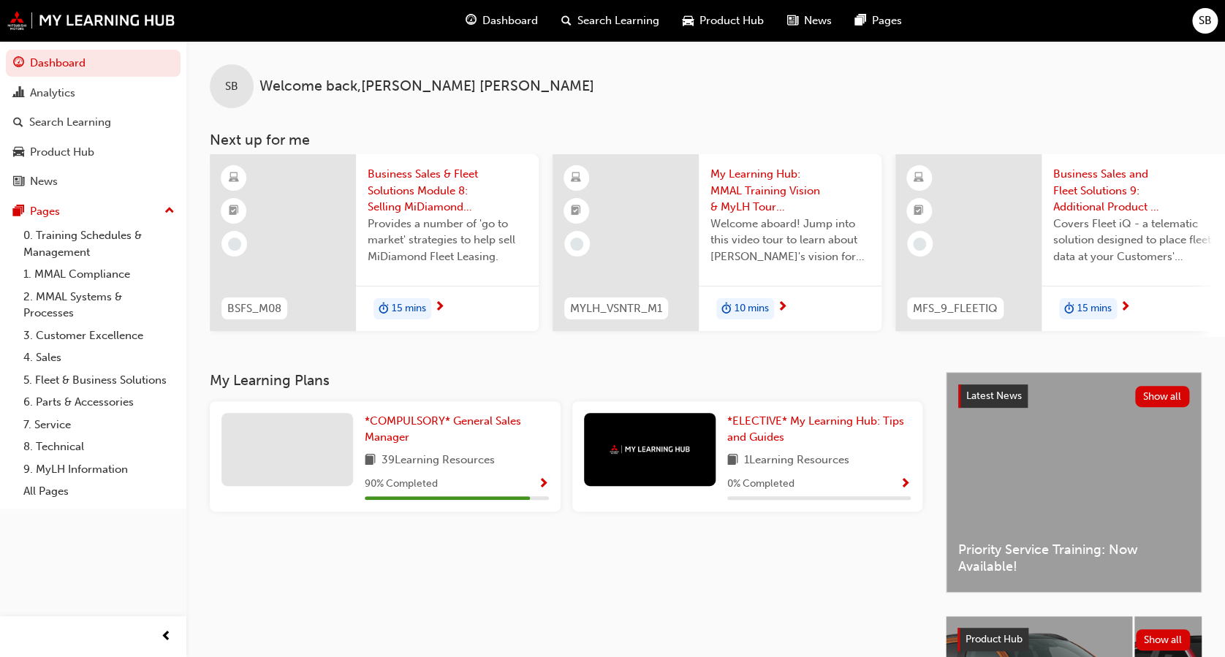
click at [542, 489] on span "Show Progress" at bounding box center [543, 484] width 11 height 13
